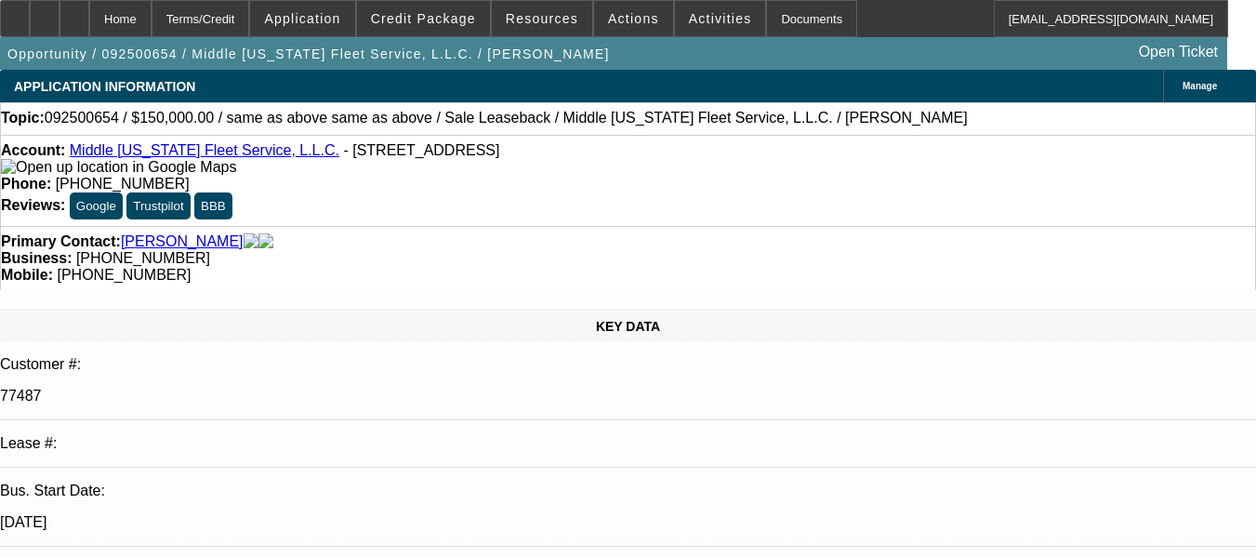
select select "0"
select select "2"
select select "0"
select select "6"
select select "0"
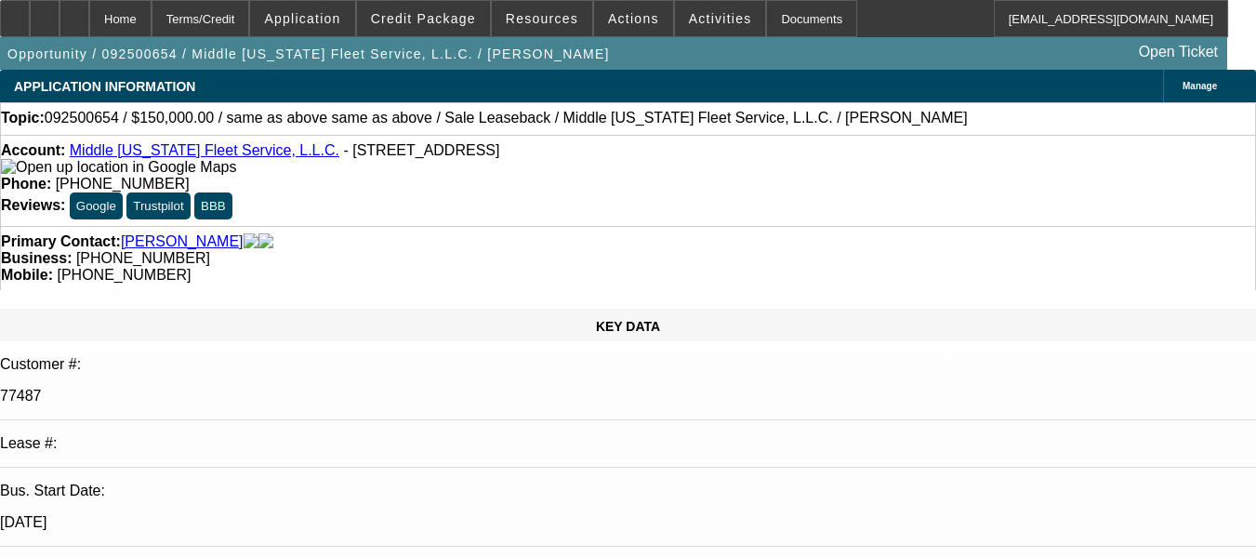
select select "0"
select select "2"
select select "0"
select select "6"
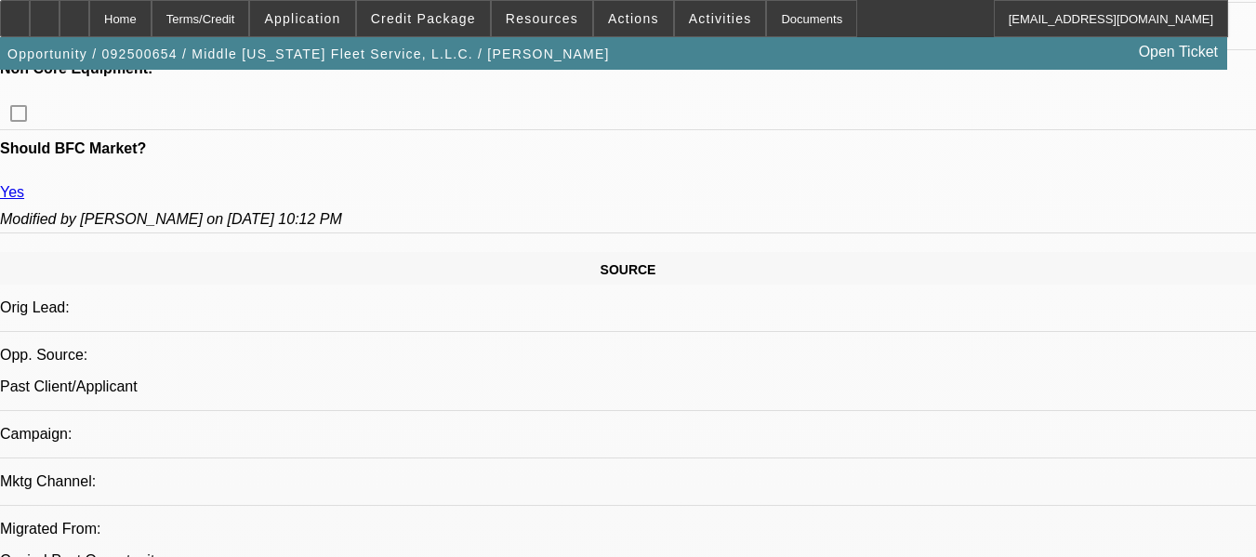
select select "0"
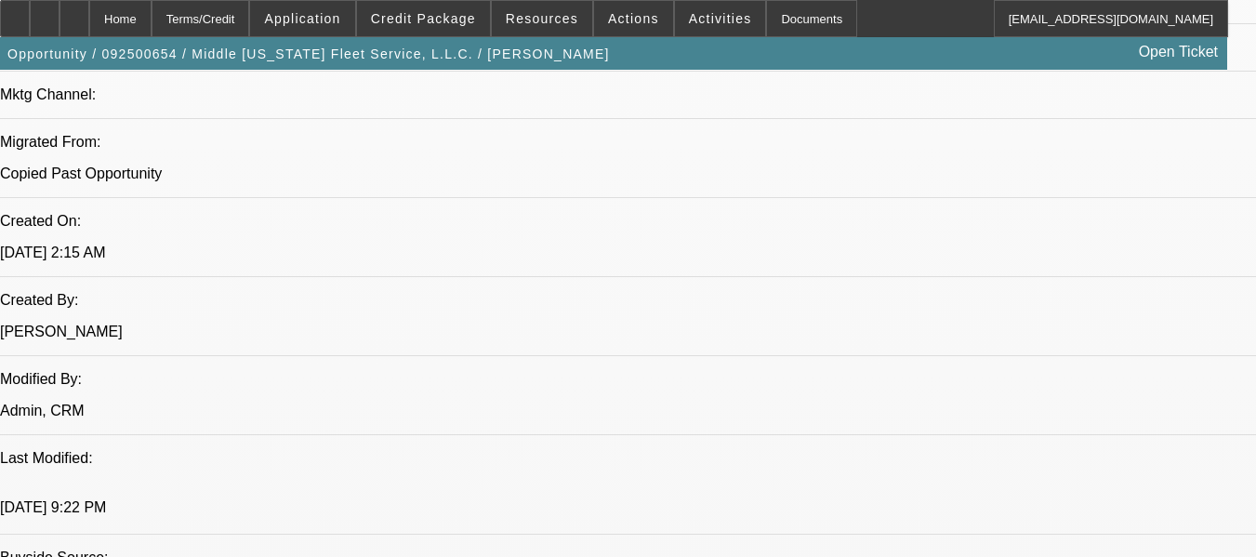
select select "1"
select select "2"
select select "6"
select select "1"
select select "2"
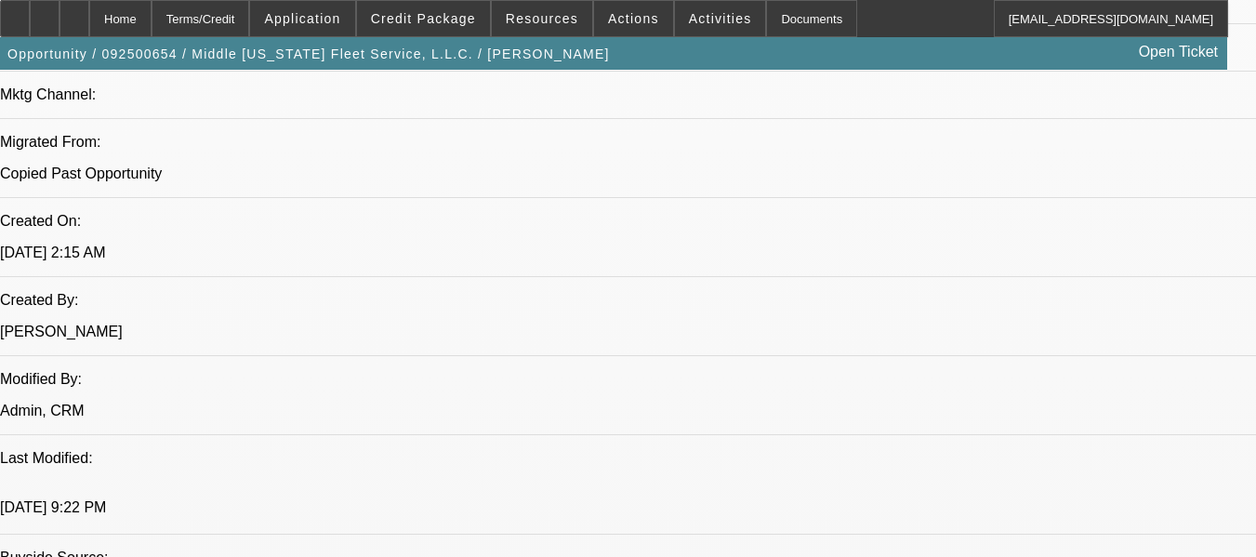
select select "6"
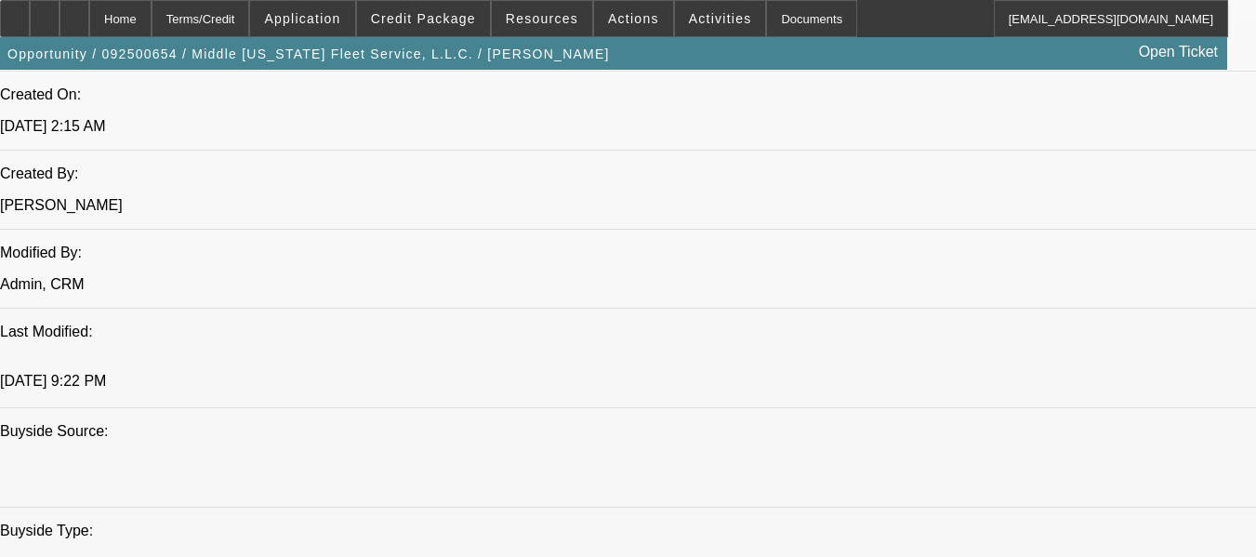
scroll to position [1512, 0]
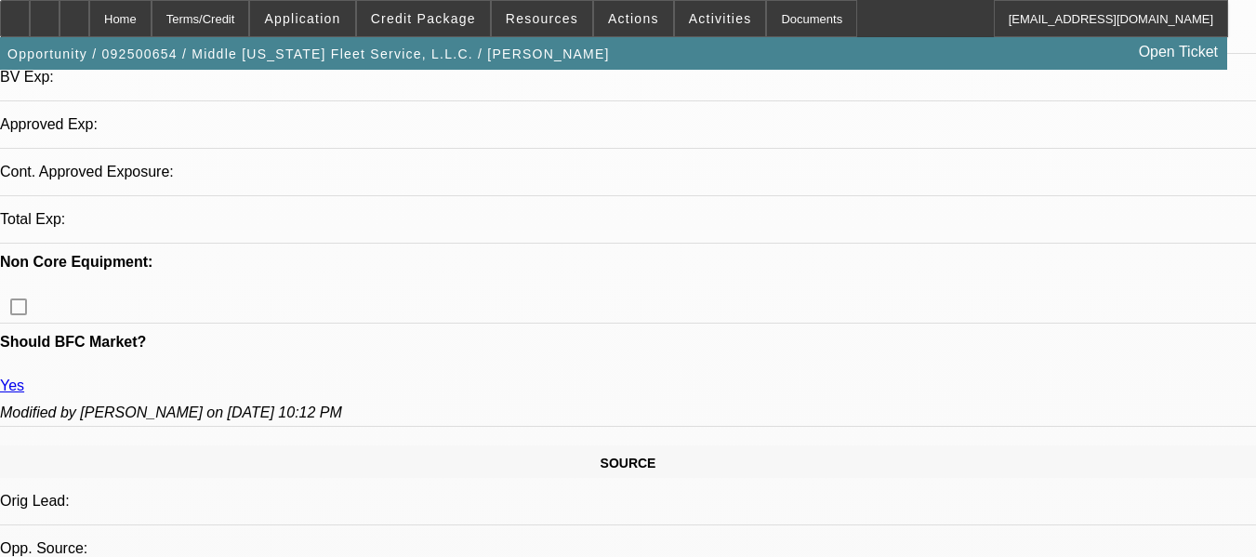
select select "0"
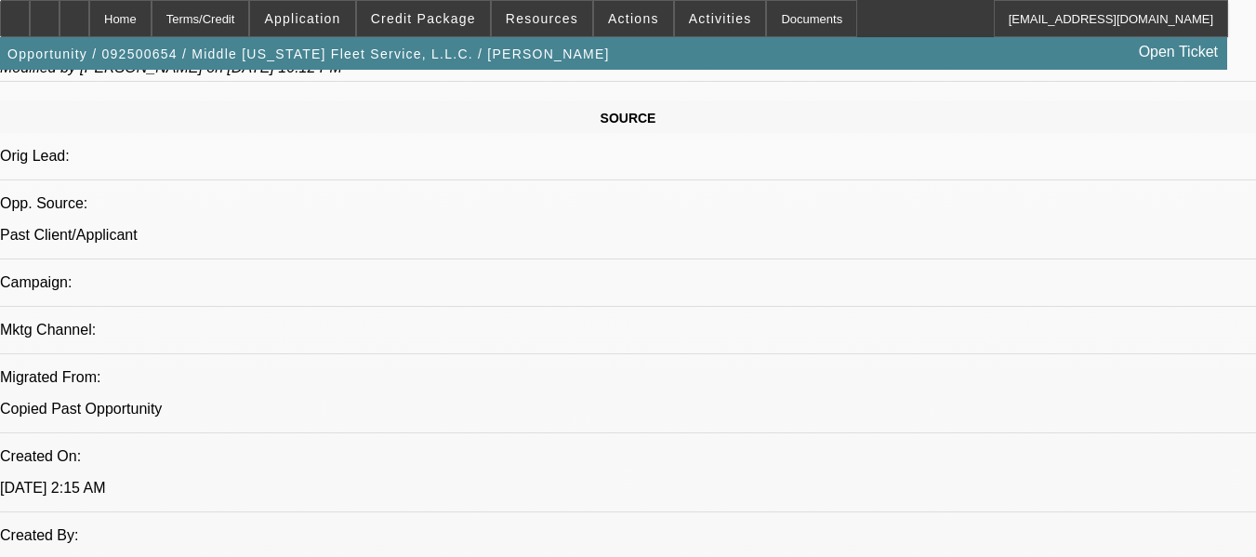
select select "1"
select select "2"
select select "6"
select select "1"
select select "2"
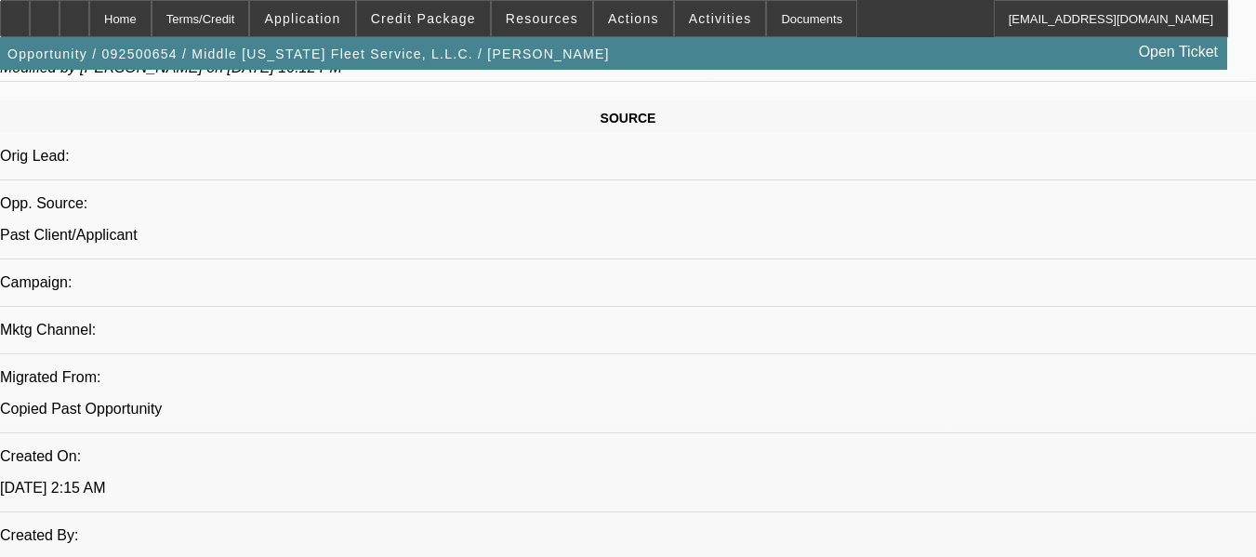
select select "6"
